Goal: Find specific page/section: Find specific page/section

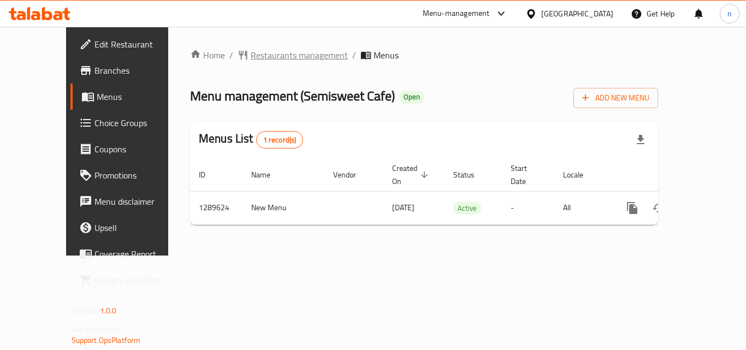
click at [262, 61] on span "Restaurants management" at bounding box center [299, 55] width 97 height 13
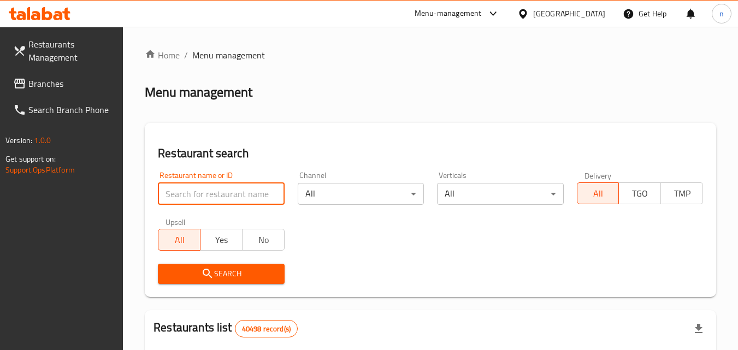
click at [233, 196] on input "search" at bounding box center [221, 194] width 126 height 22
paste input "697771"
type input "697771"
click button "Search" at bounding box center [221, 274] width 126 height 20
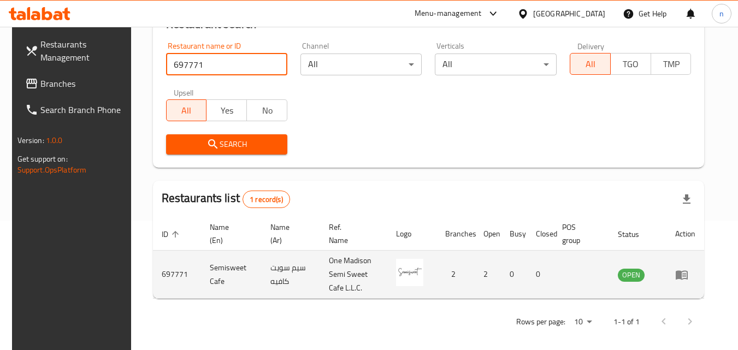
scroll to position [137, 0]
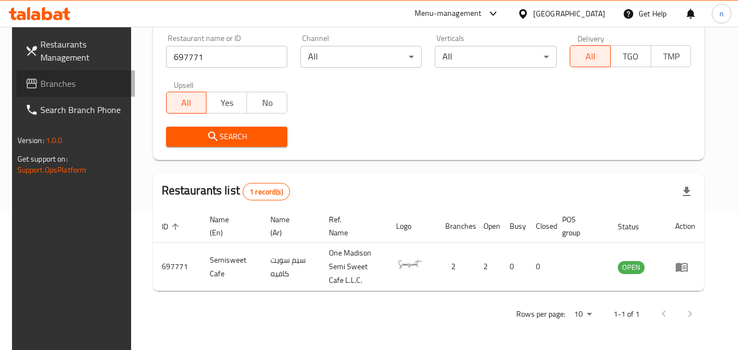
click at [51, 74] on link "Branches" at bounding box center [75, 83] width 119 height 26
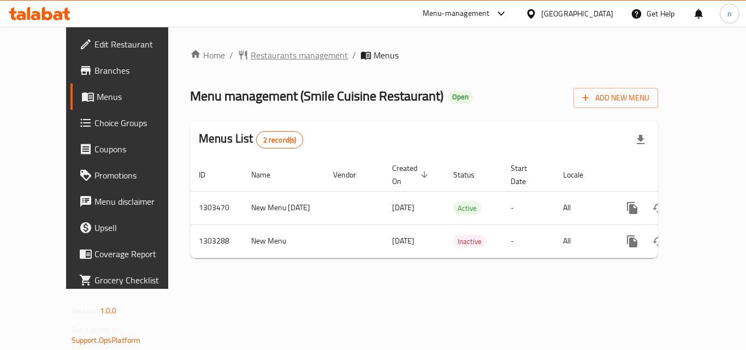
click at [255, 61] on span "Restaurants management" at bounding box center [299, 55] width 97 height 13
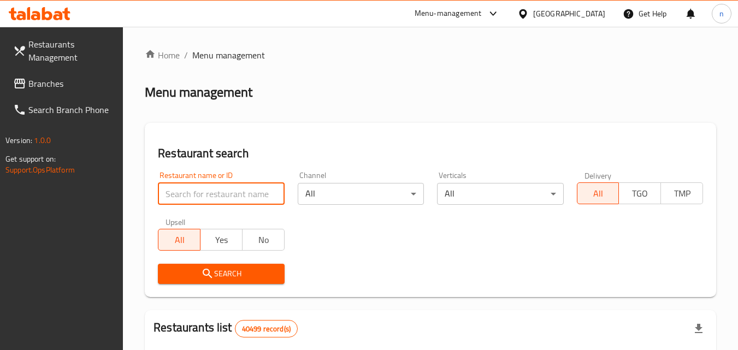
click at [210, 200] on input "search" at bounding box center [221, 194] width 126 height 22
paste input "702726"
type input "702726"
click button "Search" at bounding box center [221, 274] width 126 height 20
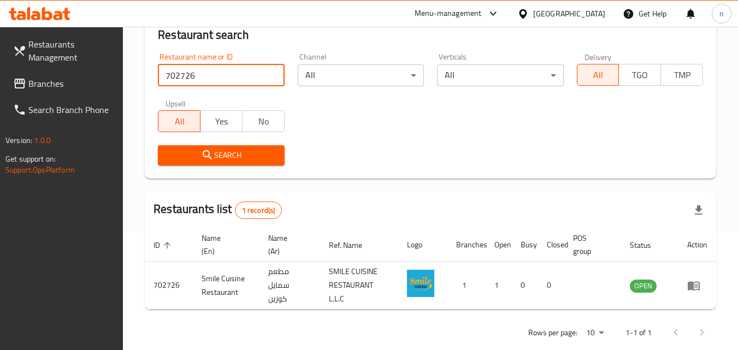
scroll to position [137, 0]
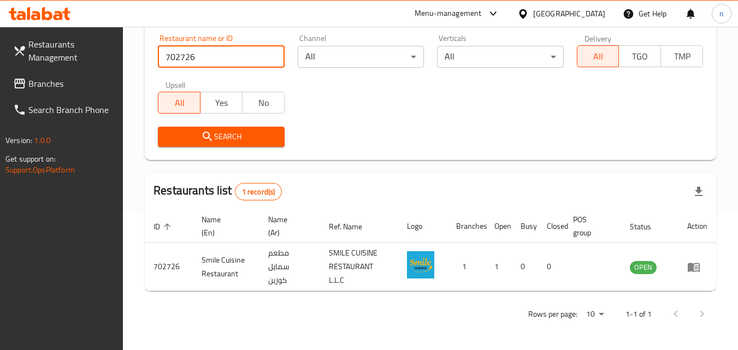
click at [50, 87] on span "Branches" at bounding box center [71, 83] width 86 height 13
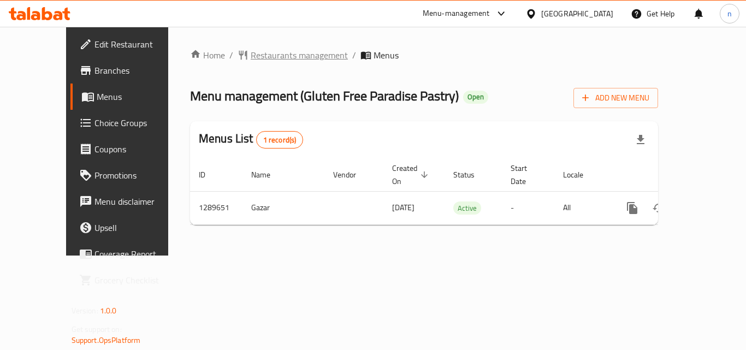
click at [251, 54] on span "Restaurants management" at bounding box center [299, 55] width 97 height 13
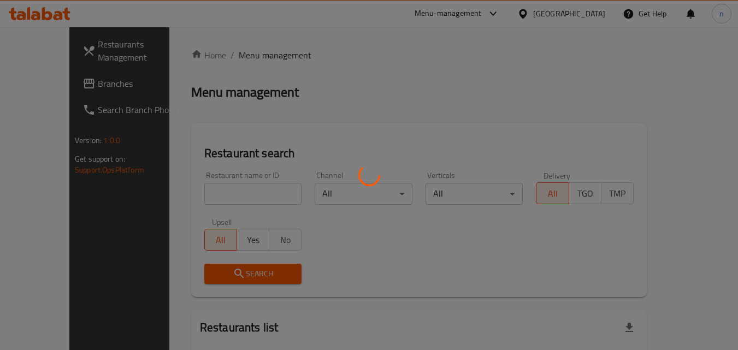
click at [228, 194] on div at bounding box center [369, 175] width 738 height 350
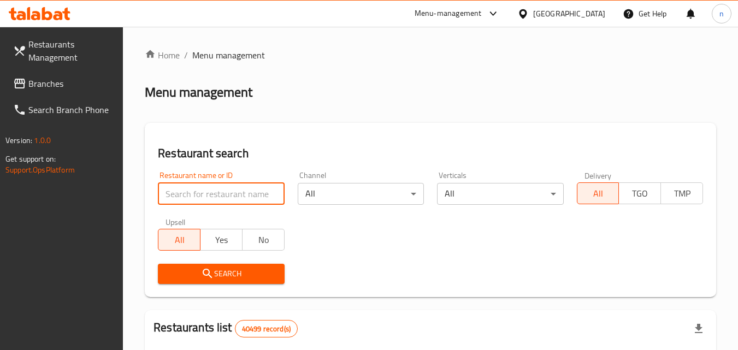
click at [228, 194] on input "search" at bounding box center [221, 194] width 126 height 22
paste input "697765"
type input "697765"
click button "Search" at bounding box center [221, 274] width 126 height 20
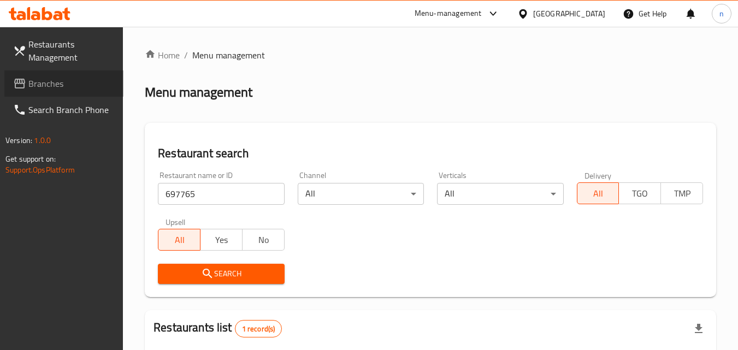
click at [48, 82] on span "Branches" at bounding box center [71, 83] width 86 height 13
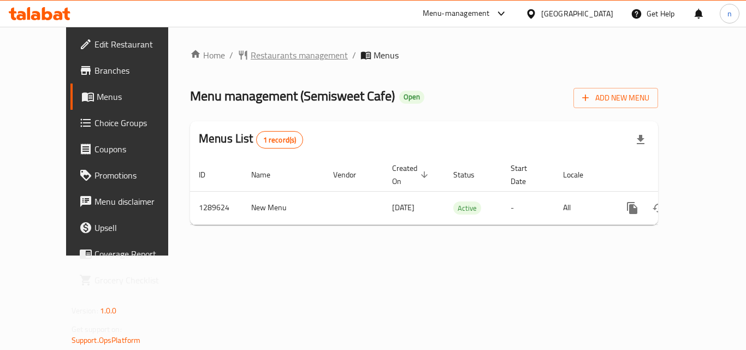
click at [251, 55] on span "Restaurants management" at bounding box center [299, 55] width 97 height 13
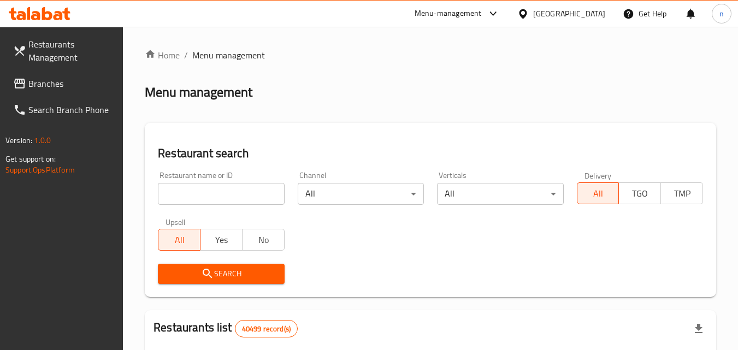
click at [236, 190] on input "search" at bounding box center [221, 194] width 126 height 22
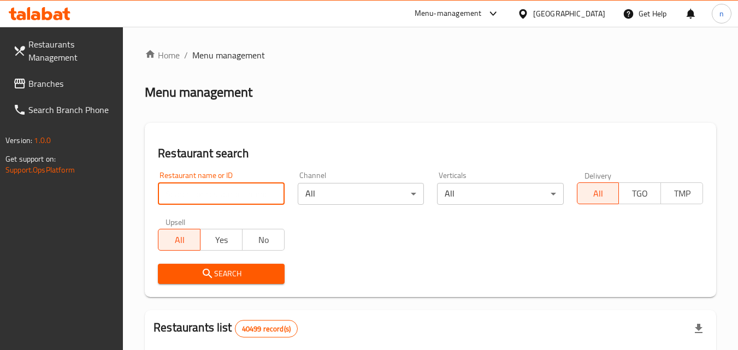
paste input "697771"
type input "697771"
click button "Search" at bounding box center [221, 274] width 126 height 20
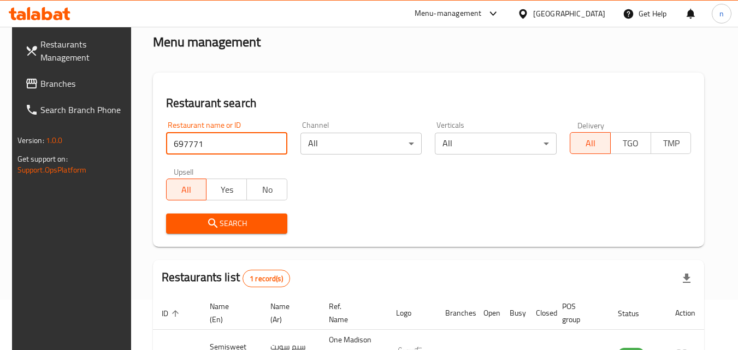
scroll to position [137, 0]
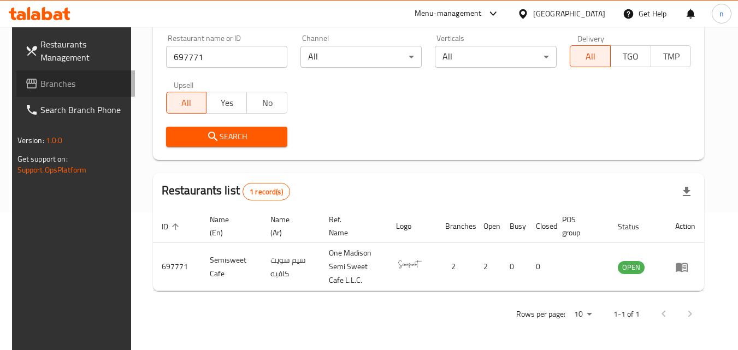
click at [56, 85] on span "Branches" at bounding box center [83, 83] width 86 height 13
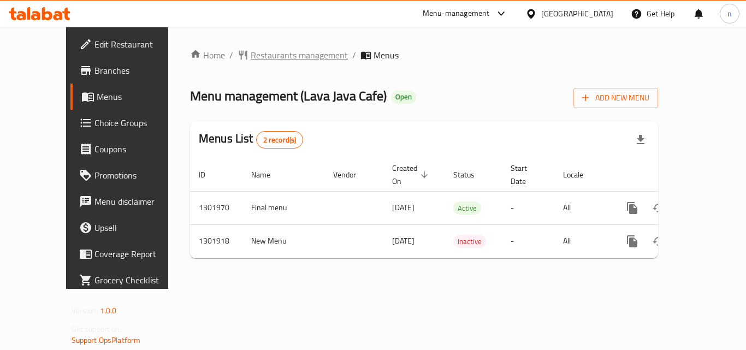
click at [251, 58] on span "Restaurants management" at bounding box center [299, 55] width 97 height 13
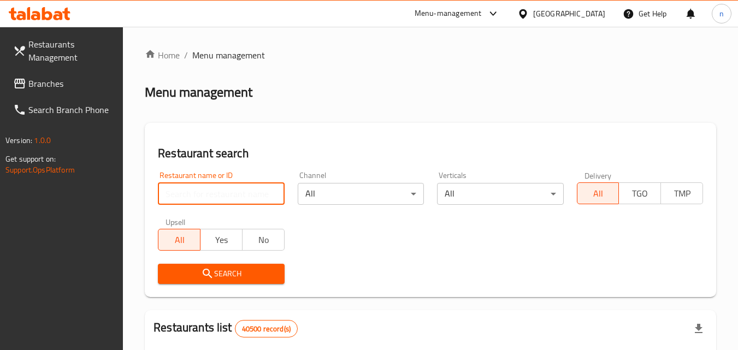
drag, startPoint x: 256, startPoint y: 202, endPoint x: 251, endPoint y: 198, distance: 5.8
click at [256, 202] on input "search" at bounding box center [221, 194] width 126 height 22
paste input "702153"
type input "702153"
click button "Search" at bounding box center [221, 274] width 126 height 20
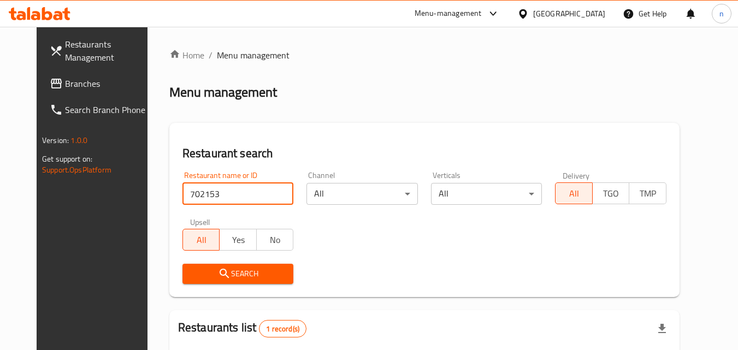
scroll to position [128, 0]
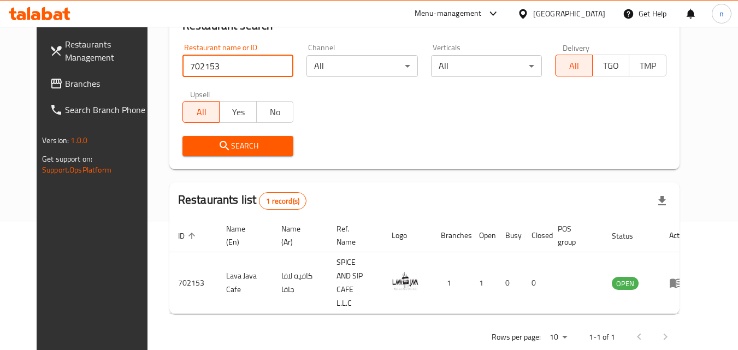
drag, startPoint x: 585, startPoint y: 14, endPoint x: 583, endPoint y: 8, distance: 6.6
click at [584, 13] on div "[GEOGRAPHIC_DATA]" at bounding box center [569, 14] width 72 height 12
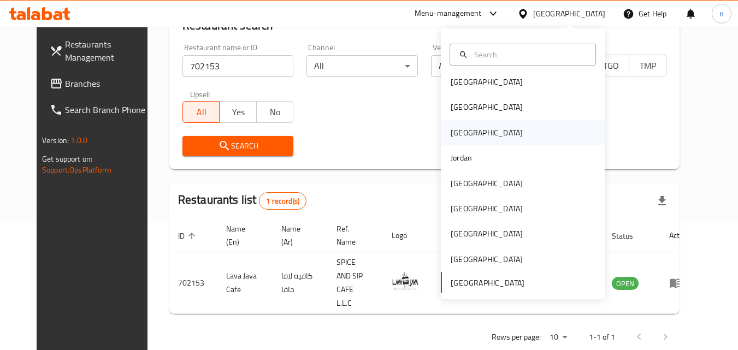
scroll to position [6, 0]
click at [463, 204] on div "[GEOGRAPHIC_DATA]" at bounding box center [487, 207] width 90 height 25
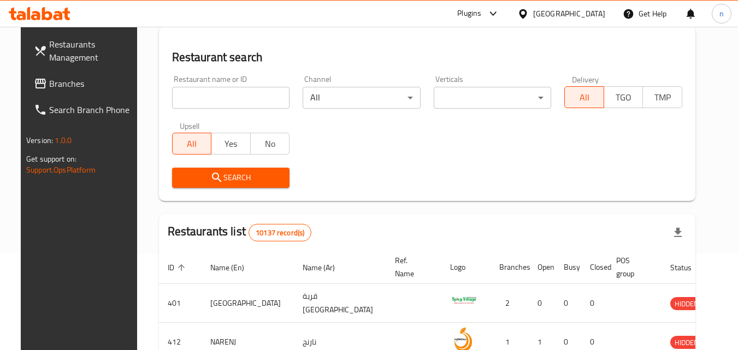
scroll to position [128, 0]
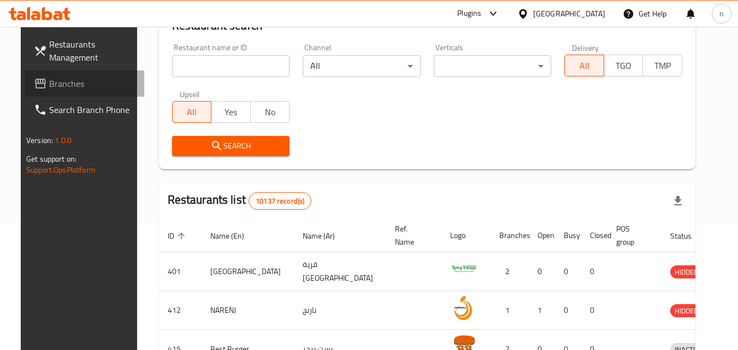
click at [57, 77] on span "Branches" at bounding box center [92, 83] width 86 height 13
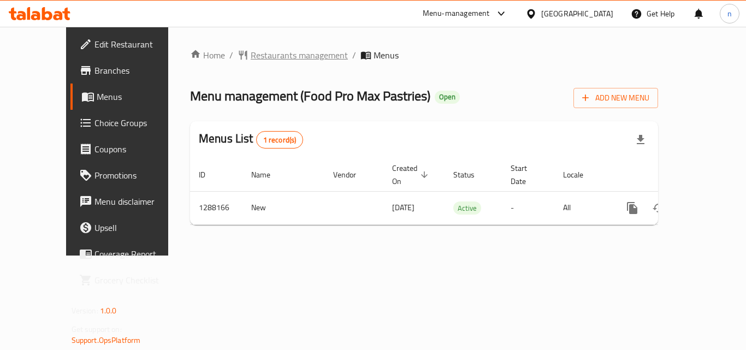
click at [261, 57] on span "Restaurants management" at bounding box center [299, 55] width 97 height 13
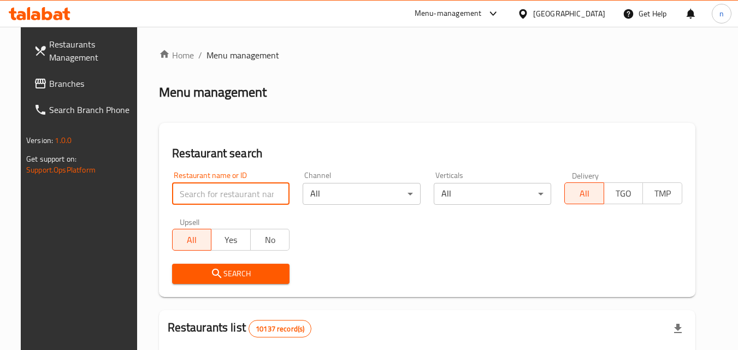
click at [235, 191] on input "search" at bounding box center [231, 194] width 118 height 22
paste input "697054"
type input "697054"
click button "Search" at bounding box center [231, 274] width 118 height 20
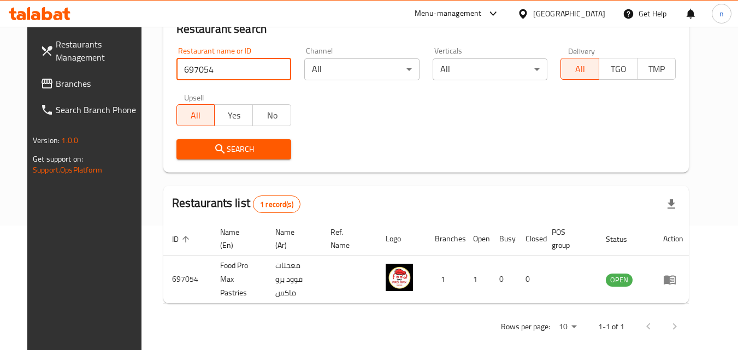
scroll to position [128, 0]
